Goal: Transaction & Acquisition: Purchase product/service

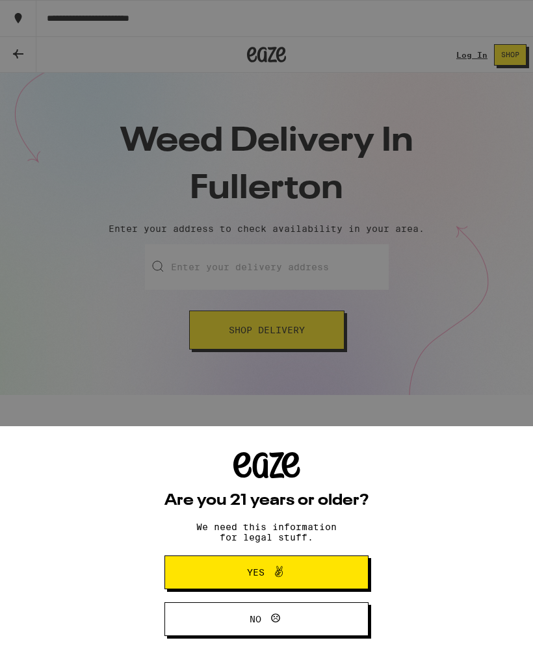
click at [327, 564] on button "Yes" at bounding box center [266, 573] width 204 height 34
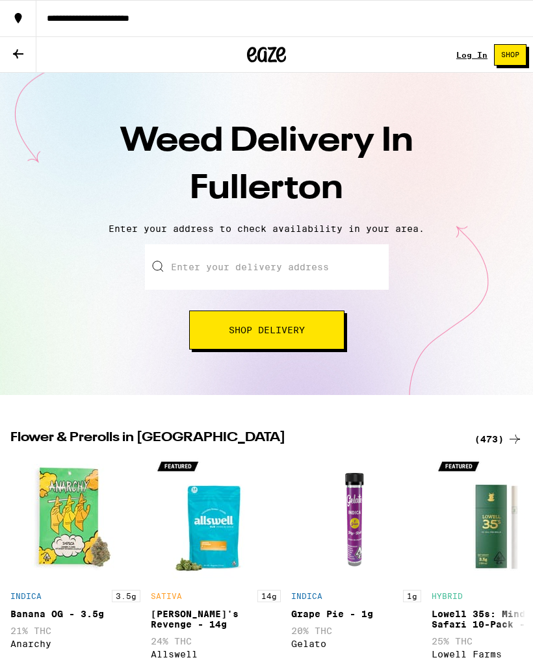
click at [307, 270] on input "Enter your delivery address" at bounding box center [267, 267] width 244 height 46
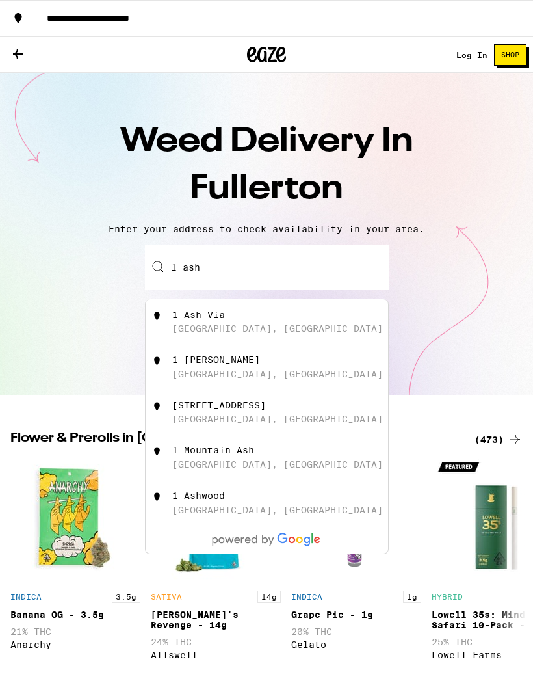
click at [213, 324] on div "[STREET_ADDRESS]" at bounding box center [288, 321] width 232 height 25
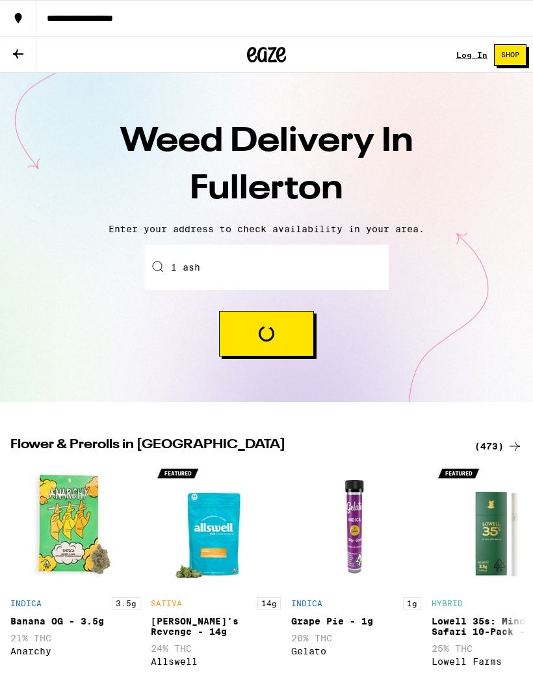
type input "[STREET_ADDRESS]"
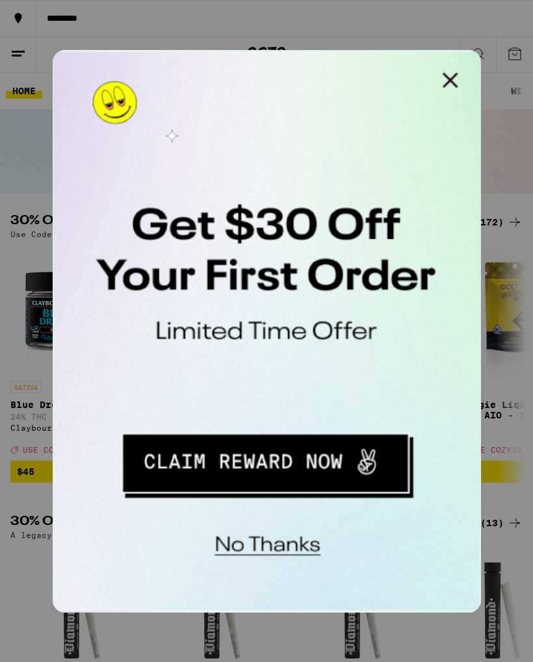
click at [219, 62] on button "Close Modal" at bounding box center [217, 63] width 26 height 26
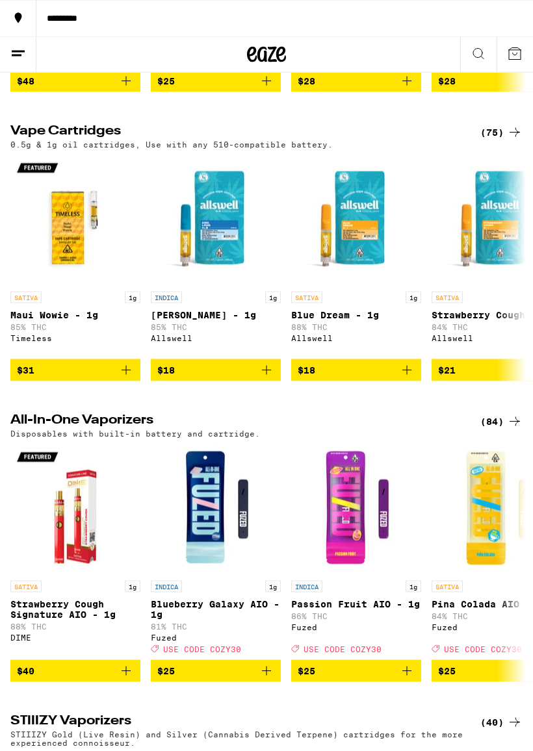
scroll to position [1855, 0]
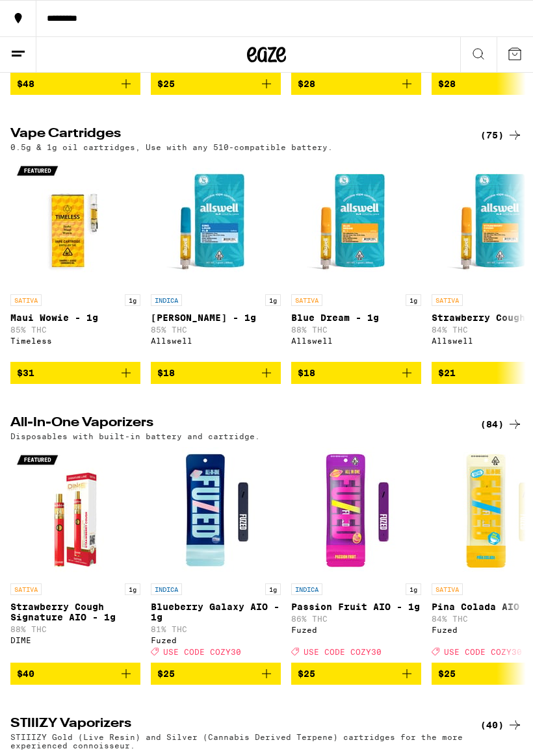
click at [273, 381] on icon "Add to bag" at bounding box center [267, 373] width 16 height 16
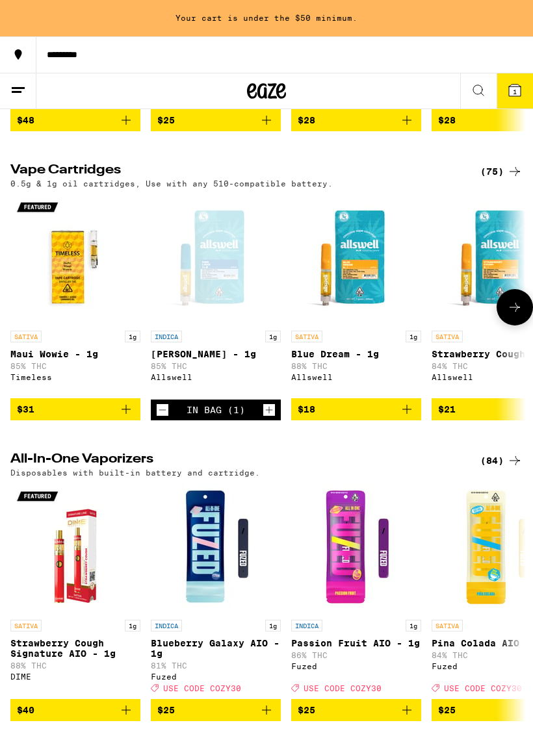
click at [270, 418] on icon "Increment" at bounding box center [269, 410] width 12 height 16
click at [418, 421] on button "$18" at bounding box center [356, 409] width 130 height 22
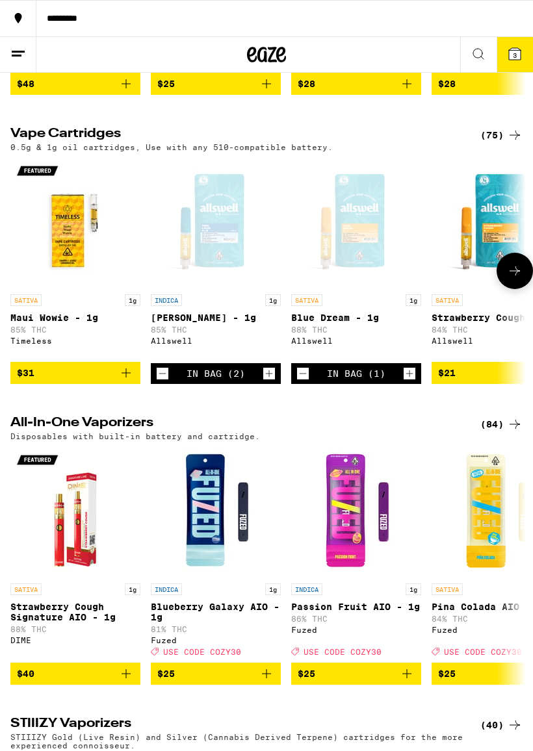
click at [413, 382] on icon "Increment" at bounding box center [410, 374] width 12 height 16
click at [506, 381] on span "$21" at bounding box center [496, 373] width 117 height 16
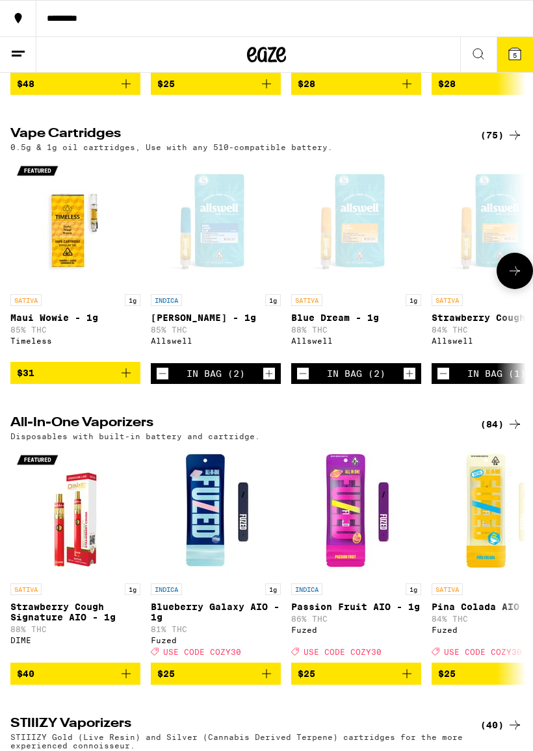
click at [510, 379] on div "In Bag (1)" at bounding box center [496, 374] width 59 height 10
click at [516, 379] on div "In Bag (1)" at bounding box center [496, 374] width 59 height 10
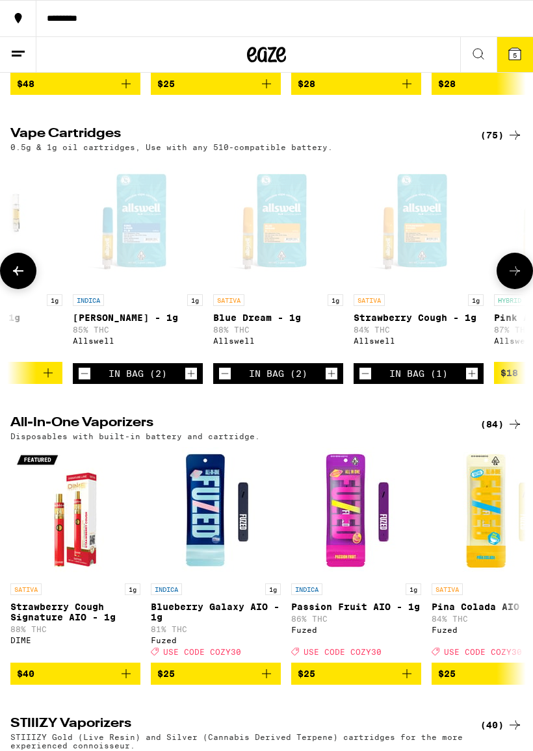
scroll to position [0, 79]
click at [474, 382] on icon "Increment" at bounding box center [471, 374] width 12 height 16
click at [473, 382] on icon "Increment" at bounding box center [471, 374] width 12 height 16
click at [335, 382] on icon "Increment" at bounding box center [330, 374] width 12 height 16
click at [189, 382] on icon "Increment" at bounding box center [190, 374] width 12 height 16
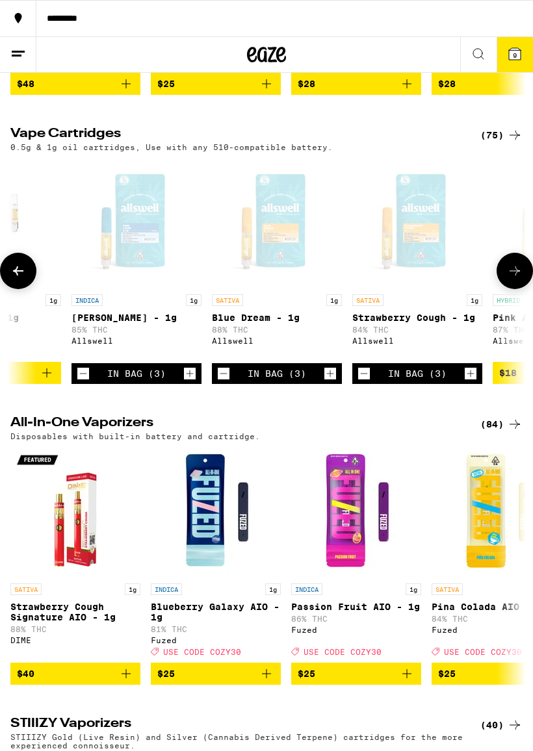
click at [192, 382] on icon "Increment" at bounding box center [190, 374] width 12 height 16
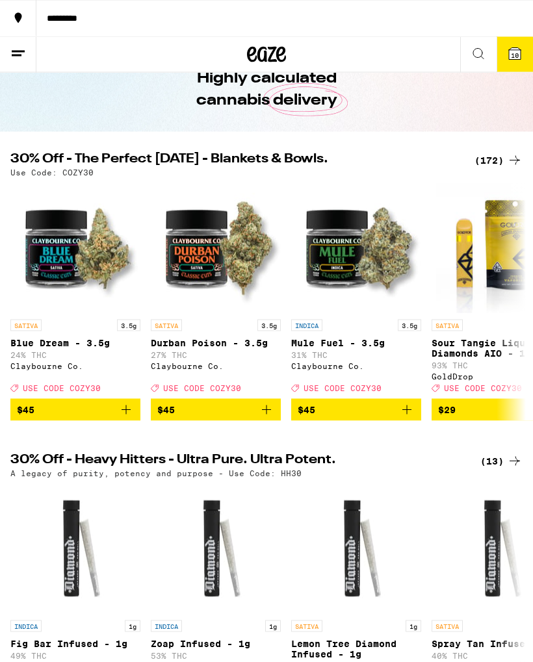
scroll to position [0, 0]
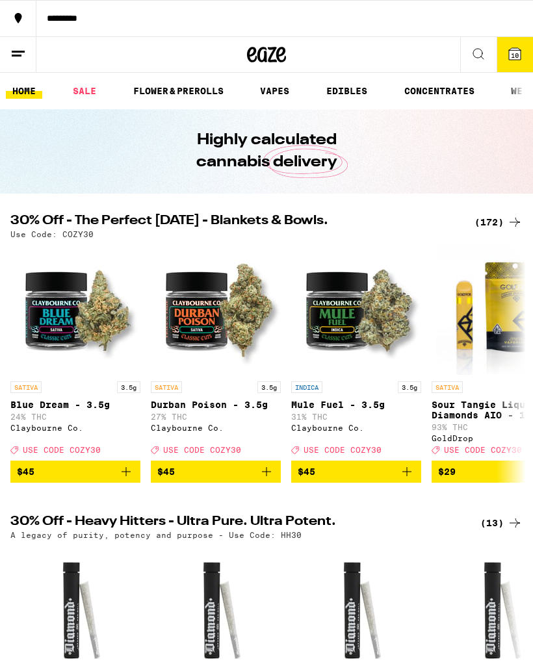
click at [513, 63] on button "10" at bounding box center [515, 54] width 36 height 35
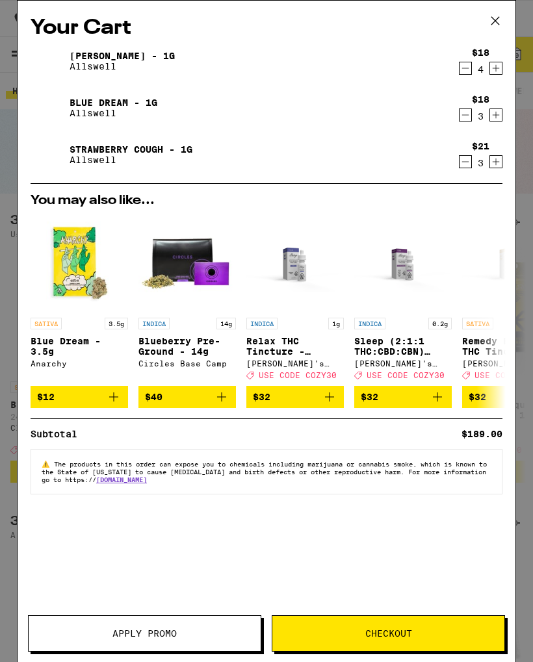
click at [458, 636] on span "Checkout" at bounding box center [388, 633] width 232 height 9
